Goal: Find contact information: Find contact information

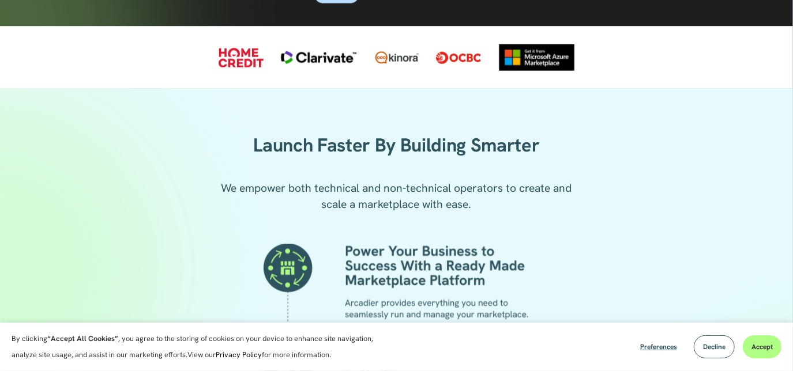
scroll to position [1067, 0]
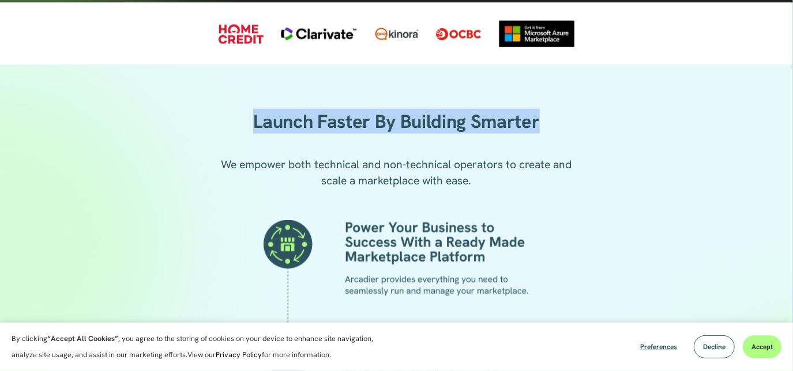
drag, startPoint x: 249, startPoint y: 134, endPoint x: 607, endPoint y: 123, distance: 359.0
click at [498, 123] on h2 "Launch Faster By Building Smarter" at bounding box center [396, 122] width 423 height 24
copy h2 "Launch Faster By Building Smarter"
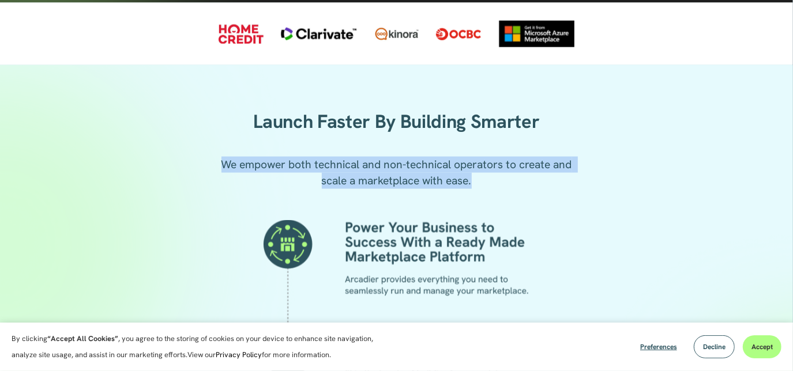
drag, startPoint x: 365, startPoint y: 188, endPoint x: 476, endPoint y: 197, distance: 111.7
click at [476, 189] on p "We empower both technical and non-technical operators to create and scale a mar…" at bounding box center [397, 173] width 362 height 32
copy p "We empower both technical and non-technical operators to create and scale a mar…"
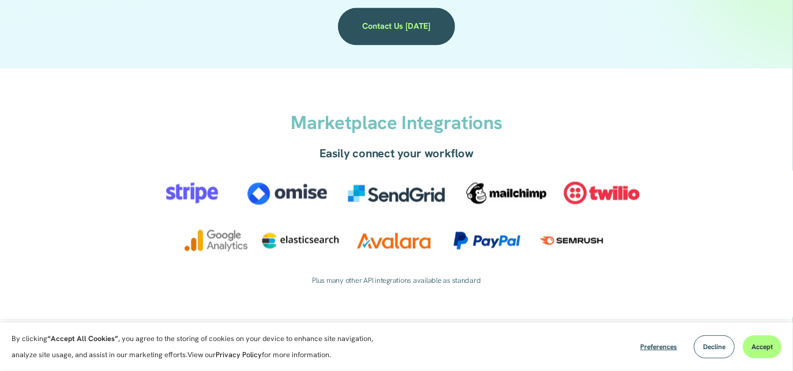
scroll to position [1644, 0]
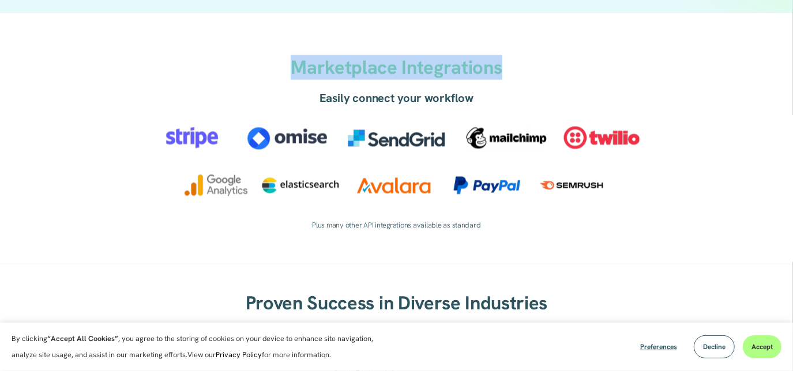
drag, startPoint x: 292, startPoint y: 75, endPoint x: 534, endPoint y: 81, distance: 241.8
click at [498, 80] on h2 "Marketplace Integrations" at bounding box center [396, 68] width 365 height 24
copy strong "Marketplace Integrations"
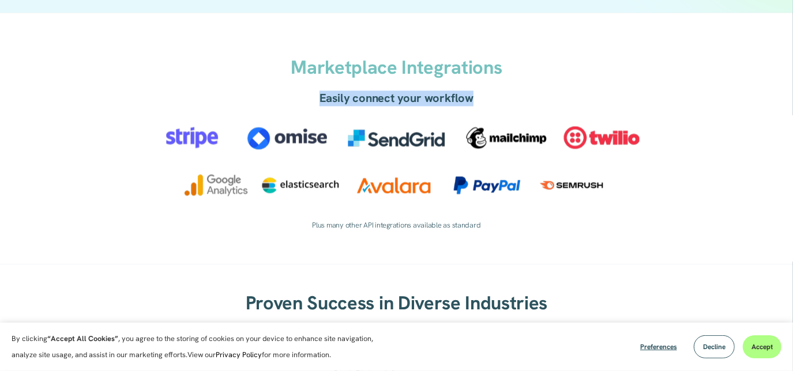
drag, startPoint x: 340, startPoint y: 109, endPoint x: 487, endPoint y: 112, distance: 147.7
click at [487, 106] on h4 "Easily connect your workflow" at bounding box center [397, 98] width 304 height 15
copy h4 "Easily connect your workflow"
drag, startPoint x: 187, startPoint y: 153, endPoint x: 361, endPoint y: 3, distance: 229.8
click at [205, 99] on div "Marketplace Integrations Easily connect your workflow Plus many other API integ…" at bounding box center [396, 138] width 793 height 251
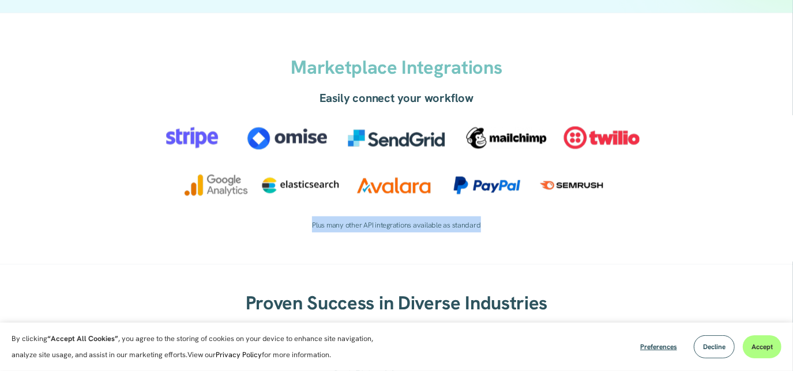
drag, startPoint x: 321, startPoint y: 236, endPoint x: 512, endPoint y: 239, distance: 191.0
click at [498, 232] on pre "Plus many other API integrations available as standard" at bounding box center [397, 224] width 304 height 16
copy code "Plus many other API integrations available as standard"
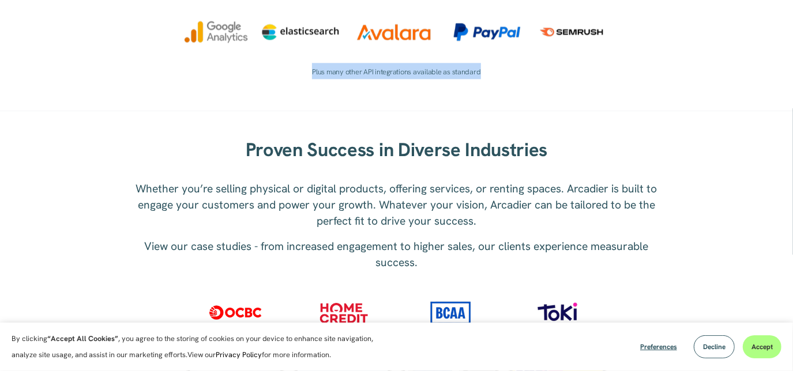
scroll to position [1801, 0]
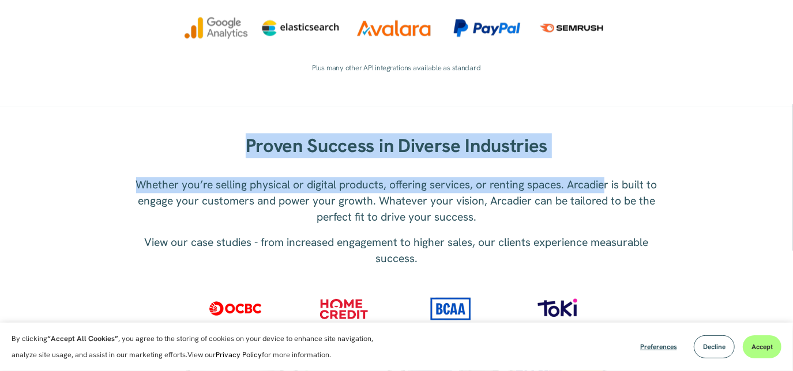
drag, startPoint x: 248, startPoint y: 163, endPoint x: 603, endPoint y: 163, distance: 355.3
click at [498, 163] on div "Proven Success in Diverse Industries Whether you’re selling physical or digital…" at bounding box center [396, 285] width 793 height 310
copy div "Proven Success in Diverse Industries Whether you’re selling physical or digital…"
click at [443, 143] on div "Proven Success in Diverse Industries Whether you’re selling physical or digital…" at bounding box center [396, 285] width 793 height 357
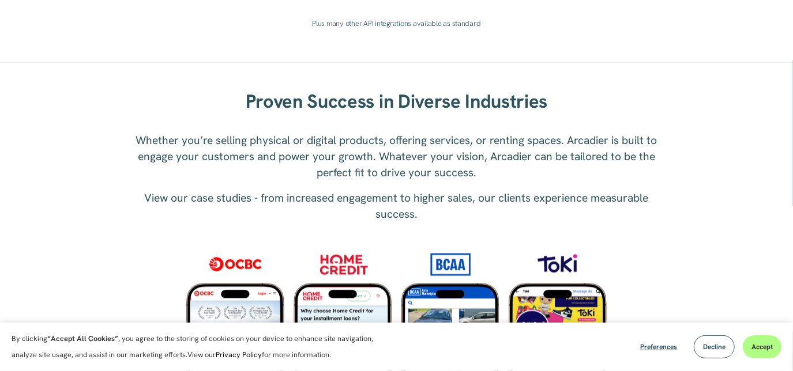
scroll to position [1906, 0]
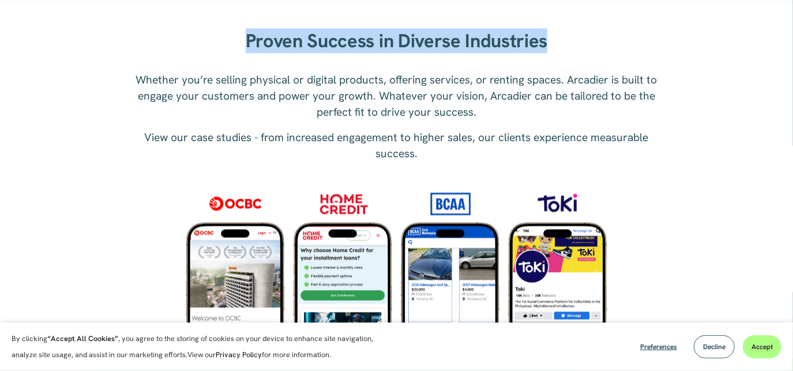
drag, startPoint x: 242, startPoint y: 62, endPoint x: 567, endPoint y: 49, distance: 325.6
click at [498, 49] on h2 "Proven Success in Diverse Industries" at bounding box center [397, 41] width 354 height 24
copy strong "Proven Success in Diverse Industries"
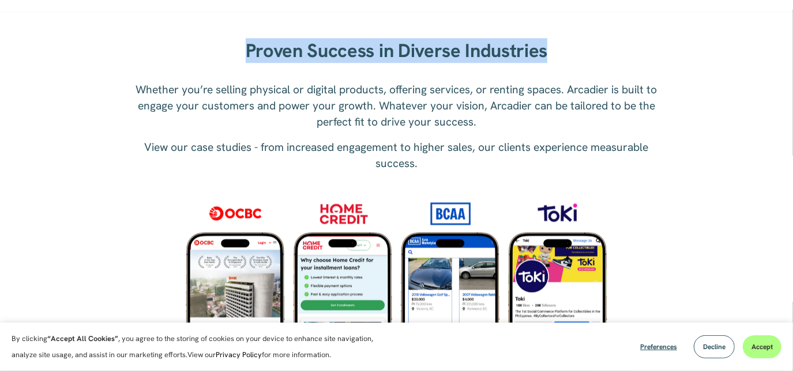
scroll to position [1959, 0]
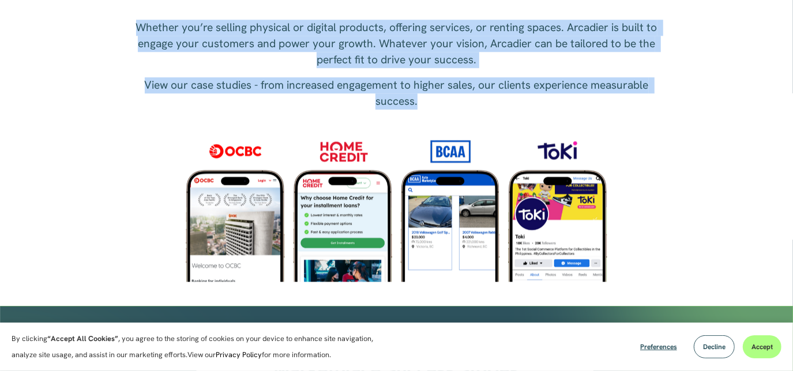
drag, startPoint x: 140, startPoint y: 42, endPoint x: 432, endPoint y: 114, distance: 301.2
click at [432, 110] on div "Whether you’re selling physical or digital products, offering services, or rent…" at bounding box center [397, 65] width 542 height 90
copy div "Whether you’re selling physical or digital products, offering services, or rent…"
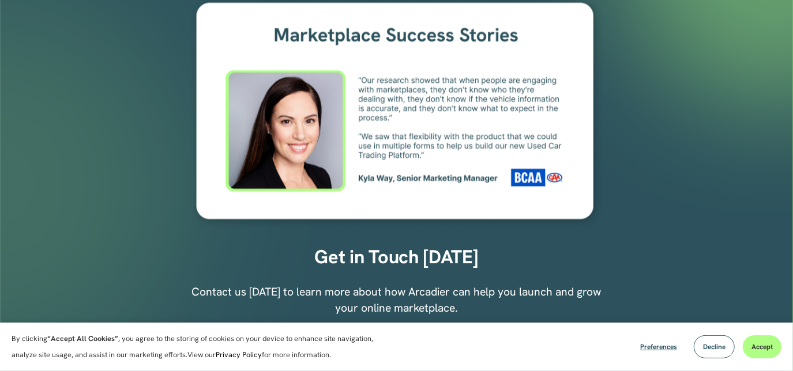
scroll to position [2340, 0]
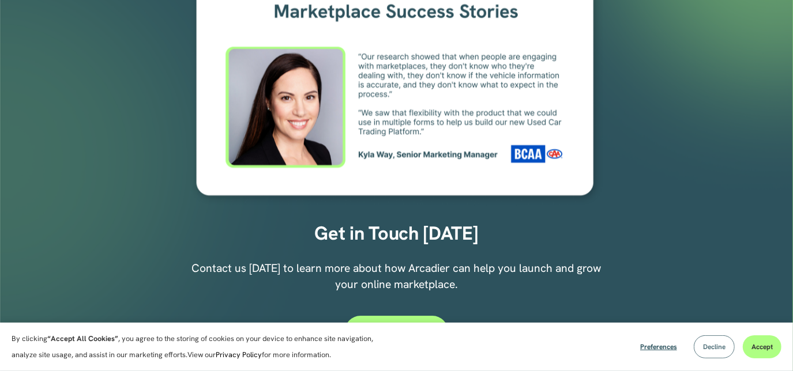
click at [498, 232] on span "Decline" at bounding box center [714, 347] width 22 height 9
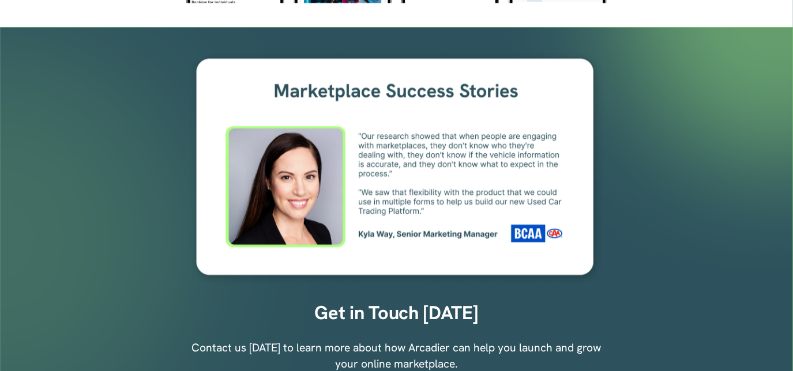
scroll to position [2235, 0]
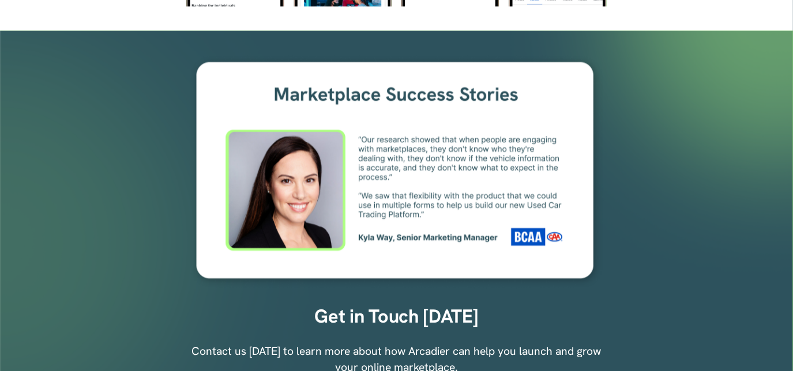
drag, startPoint x: 260, startPoint y: 104, endPoint x: 529, endPoint y: 112, distance: 269.5
click at [498, 112] on div at bounding box center [396, 171] width 420 height 235
drag, startPoint x: 471, startPoint y: 112, endPoint x: 309, endPoint y: 122, distance: 161.8
click at [309, 122] on div at bounding box center [396, 171] width 420 height 235
drag, startPoint x: 406, startPoint y: 129, endPoint x: 583, endPoint y: 144, distance: 177.1
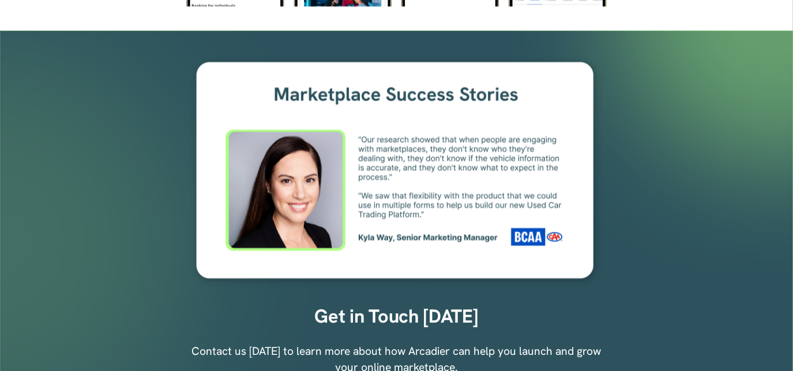
click at [498, 144] on div at bounding box center [396, 171] width 420 height 235
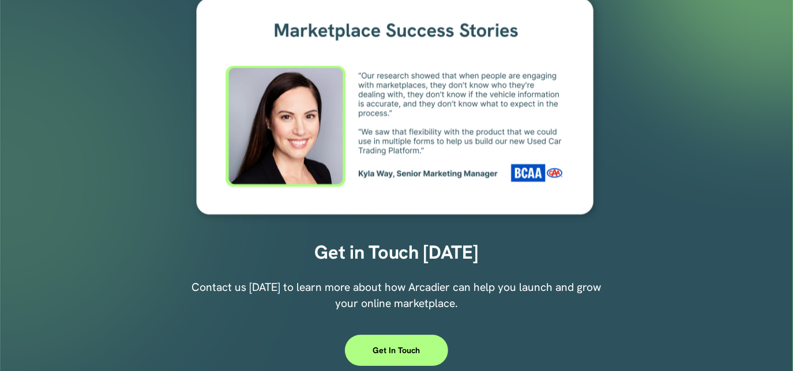
scroll to position [2340, 0]
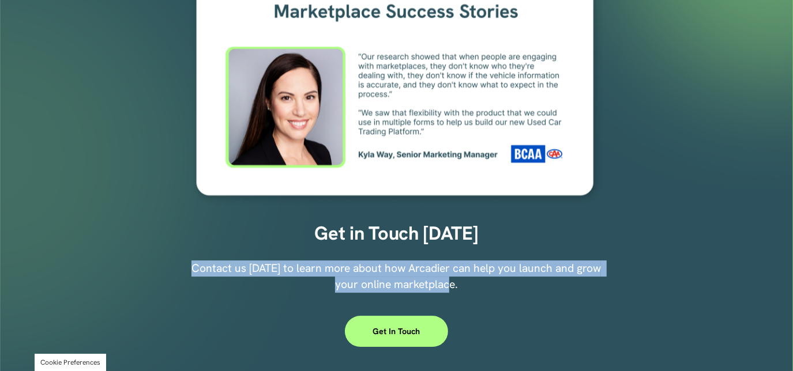
drag, startPoint x: 204, startPoint y: 269, endPoint x: 458, endPoint y: 280, distance: 254.6
click at [456, 232] on span "Contact us [DATE] to learn more about how Arcadier can help you launch and grow…" at bounding box center [398, 276] width 412 height 31
copy span "Contact us [DATE] to learn more about how Arcadier can help you launch and grow…"
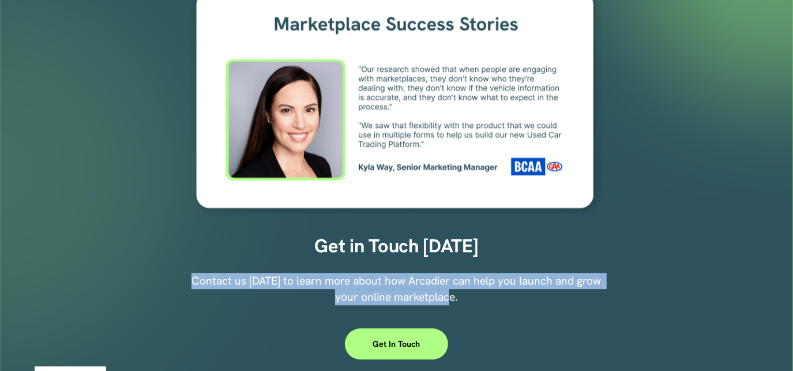
scroll to position [2235, 0]
